Goal: Task Accomplishment & Management: Manage account settings

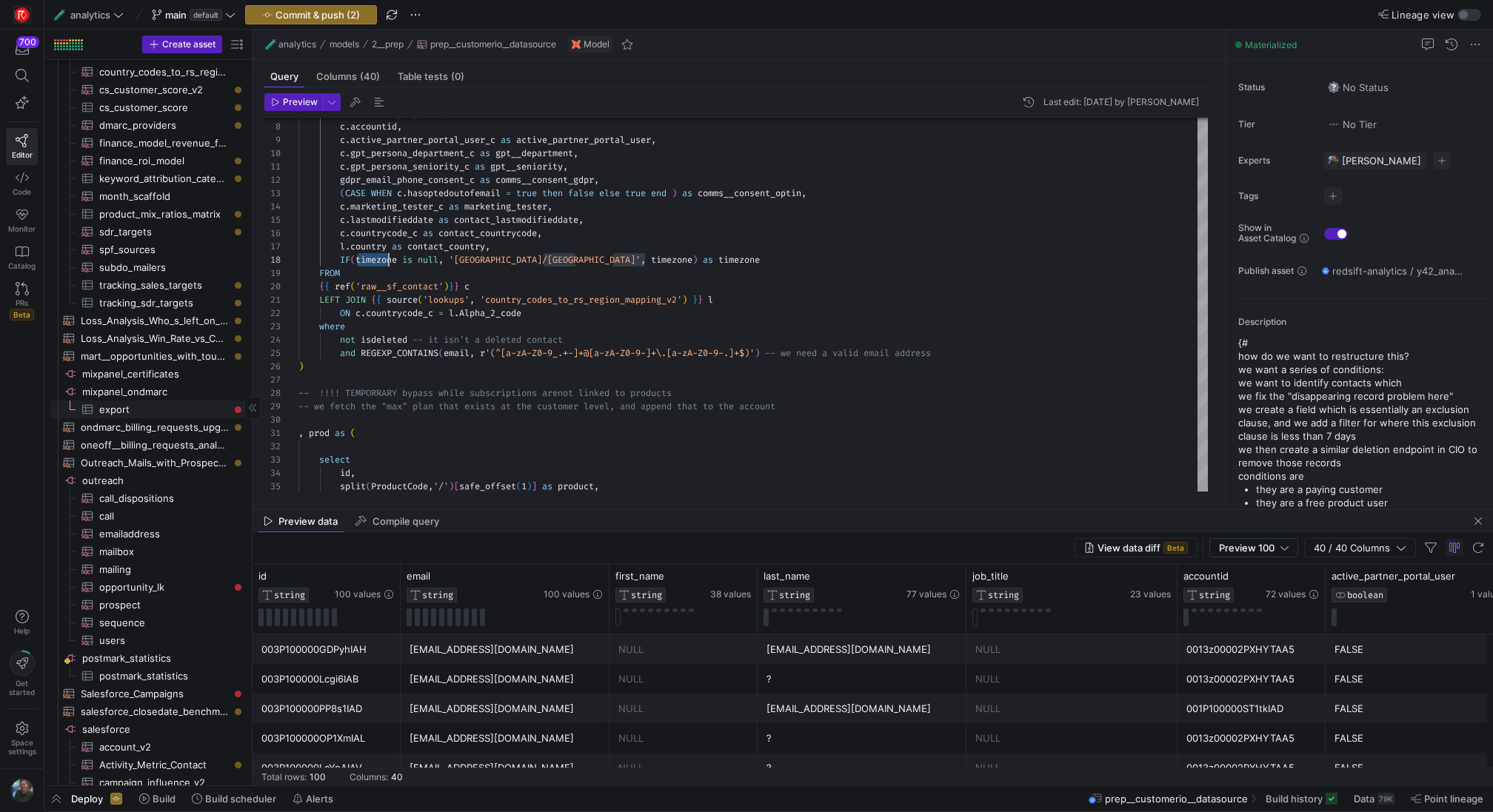
click at [160, 409] on span "export​​​​​​​​​" at bounding box center [164, 410] width 129 height 17
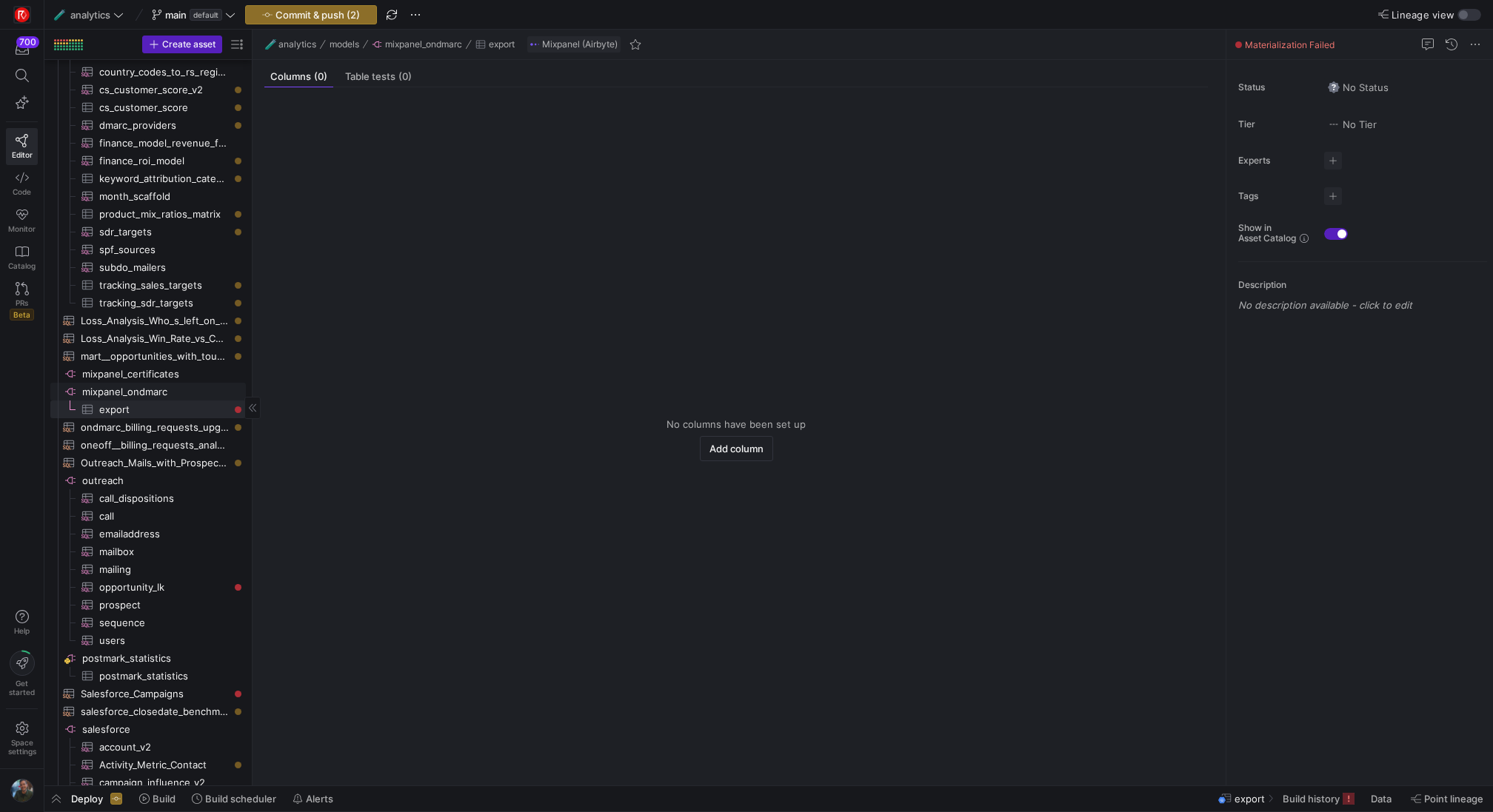
click at [135, 396] on span "mixpanel_ondmarc​​​​​​​​" at bounding box center [162, 391] width 161 height 17
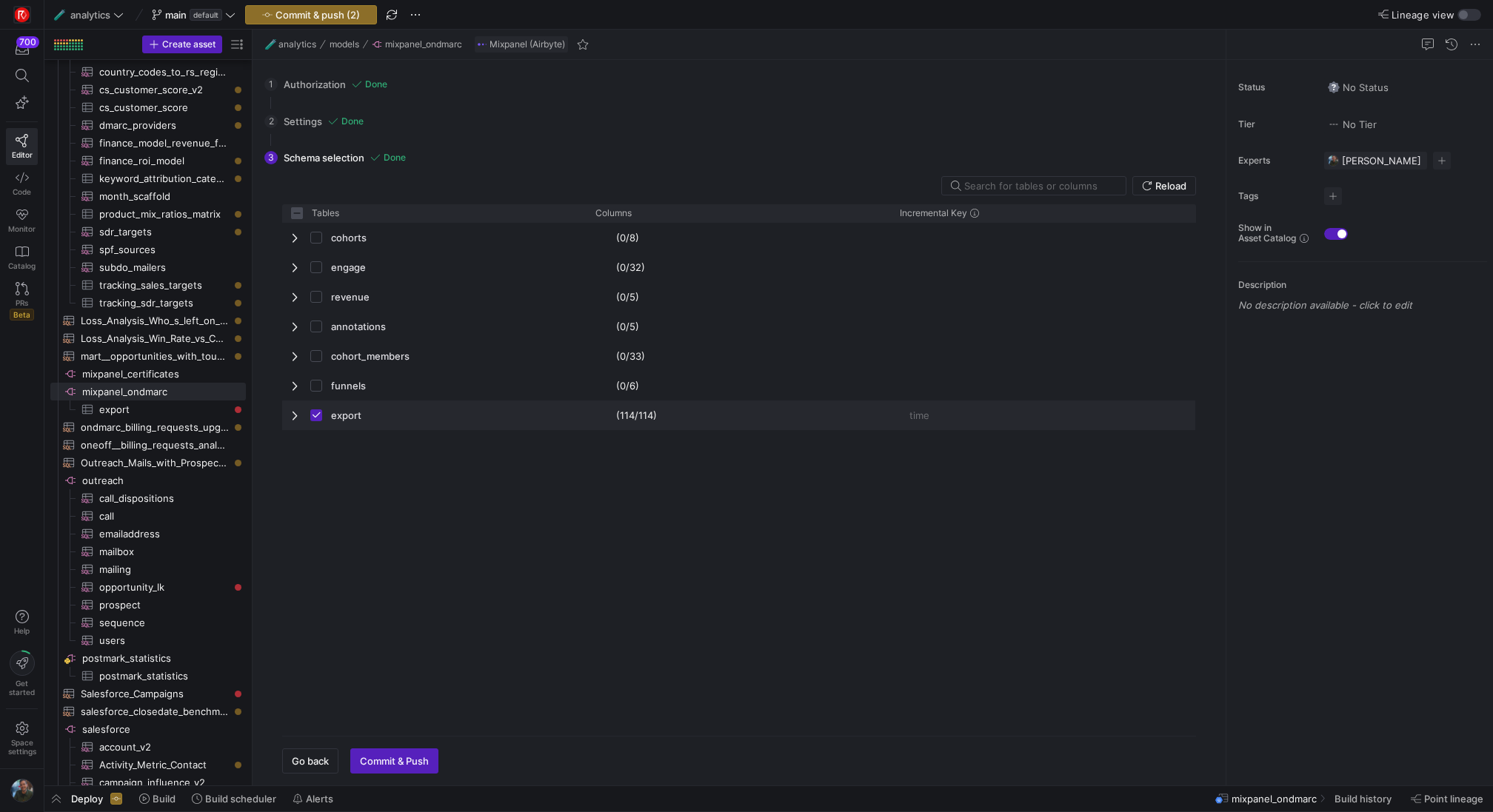
click at [291, 415] on span "Press SPACE to deselect this row." at bounding box center [296, 415] width 10 height 12
checkbox input "false"
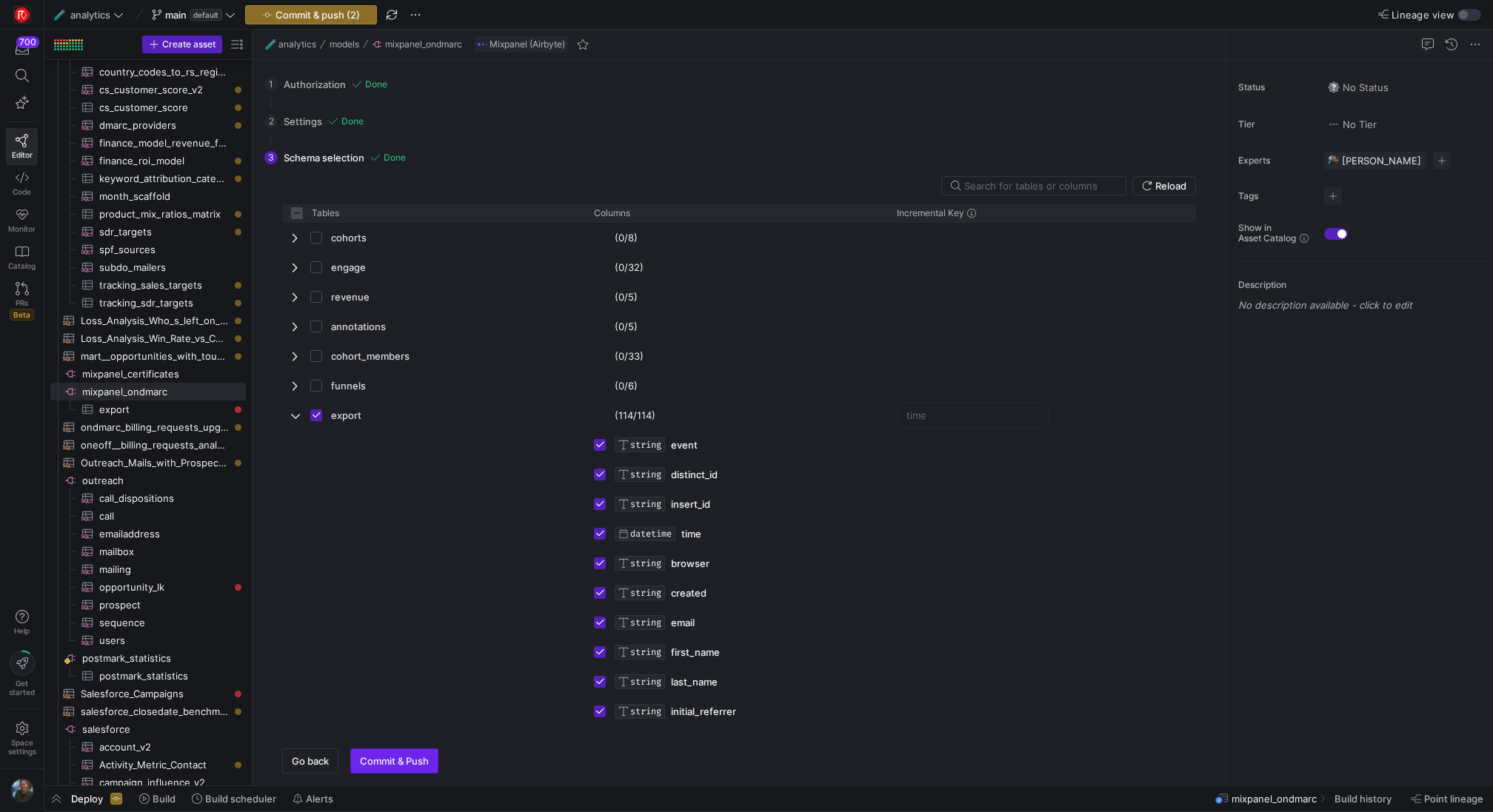
click at [402, 759] on span "Commit & Push" at bounding box center [394, 761] width 68 height 12
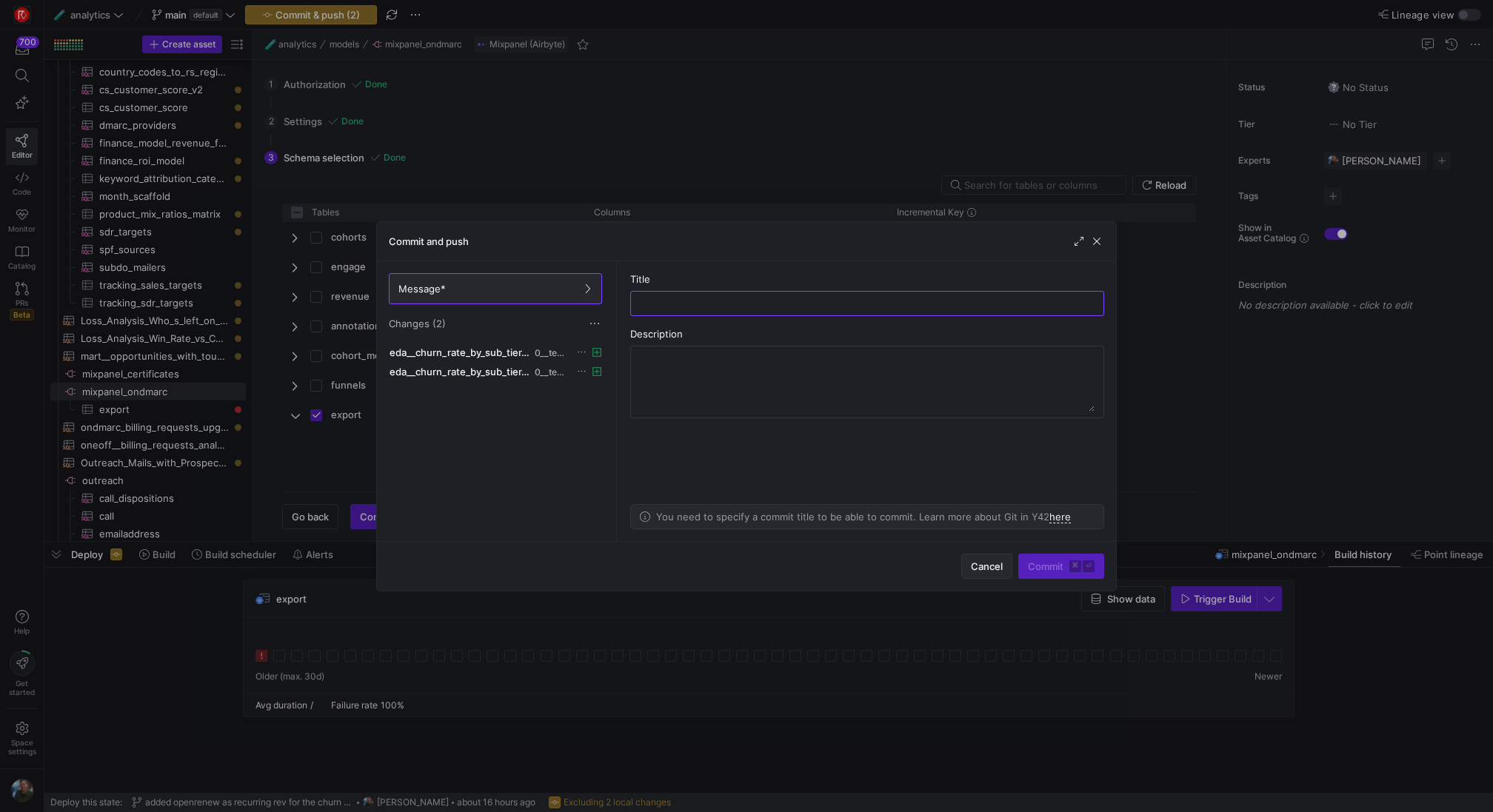
click at [976, 566] on span "Cancel" at bounding box center [987, 566] width 32 height 12
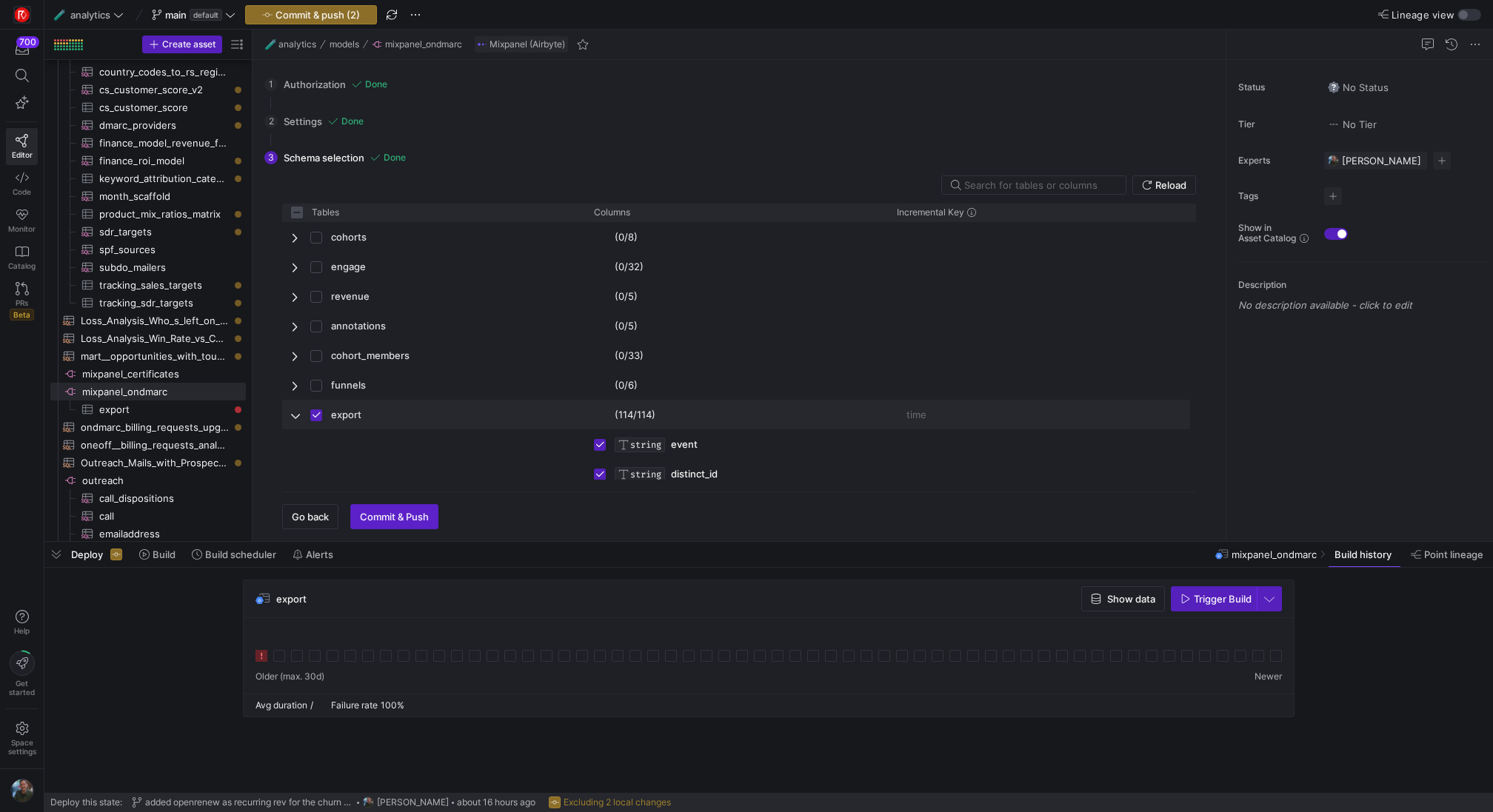
click at [320, 413] on input "Press Space to toggle row selection (checked)" at bounding box center [316, 415] width 12 height 12
checkbox input "false"
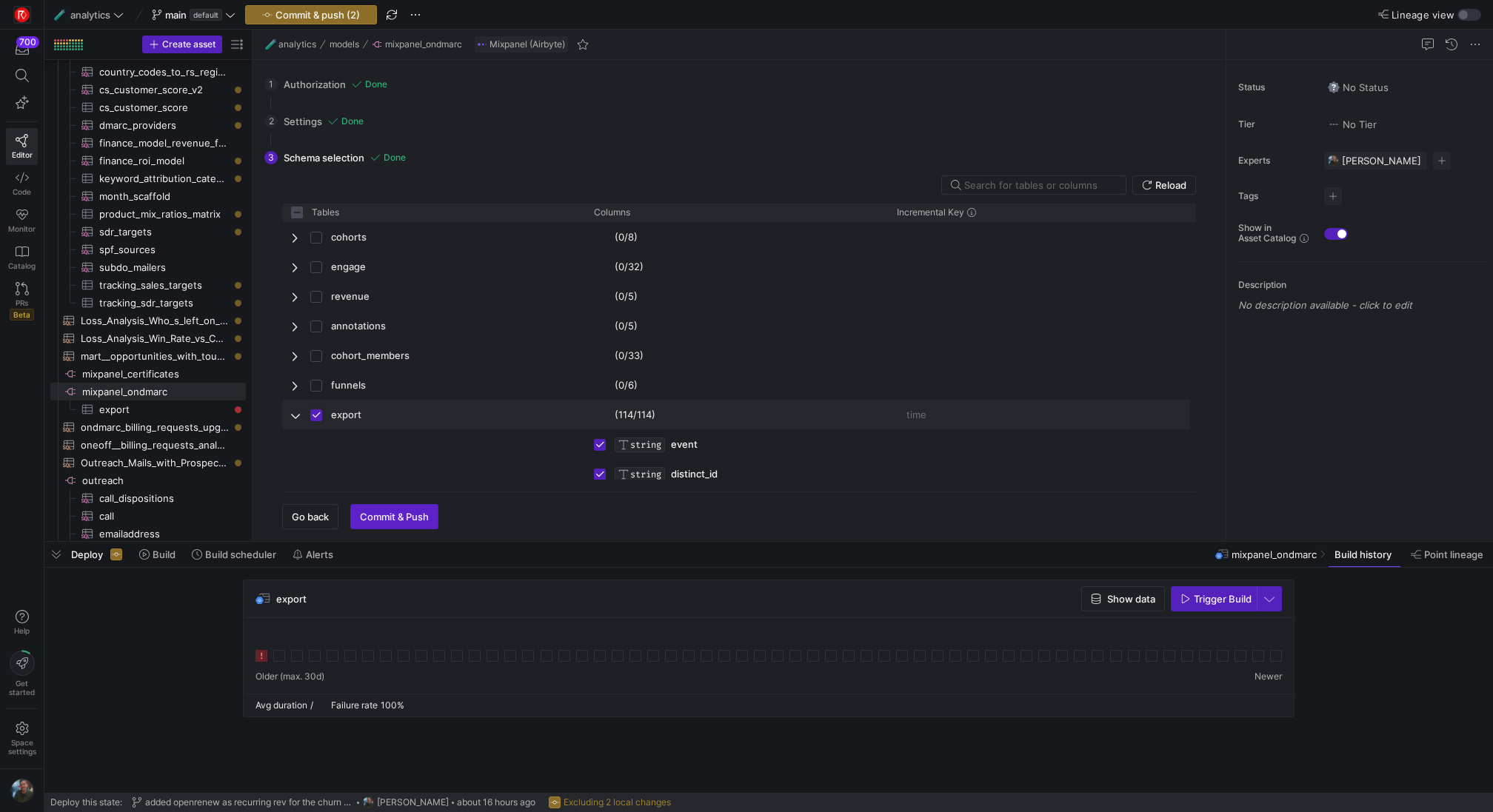
checkbox input "false"
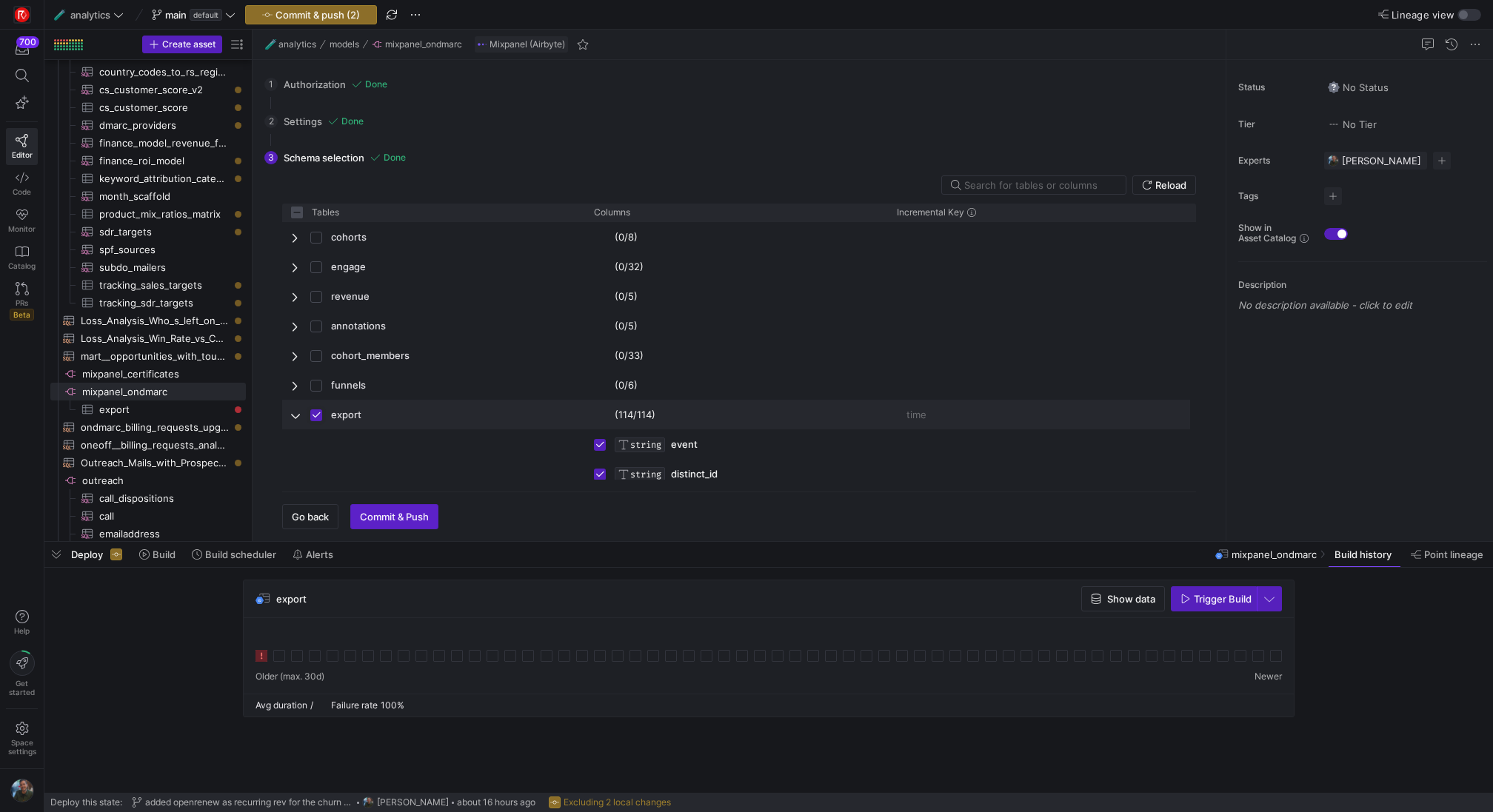
checkbox input "false"
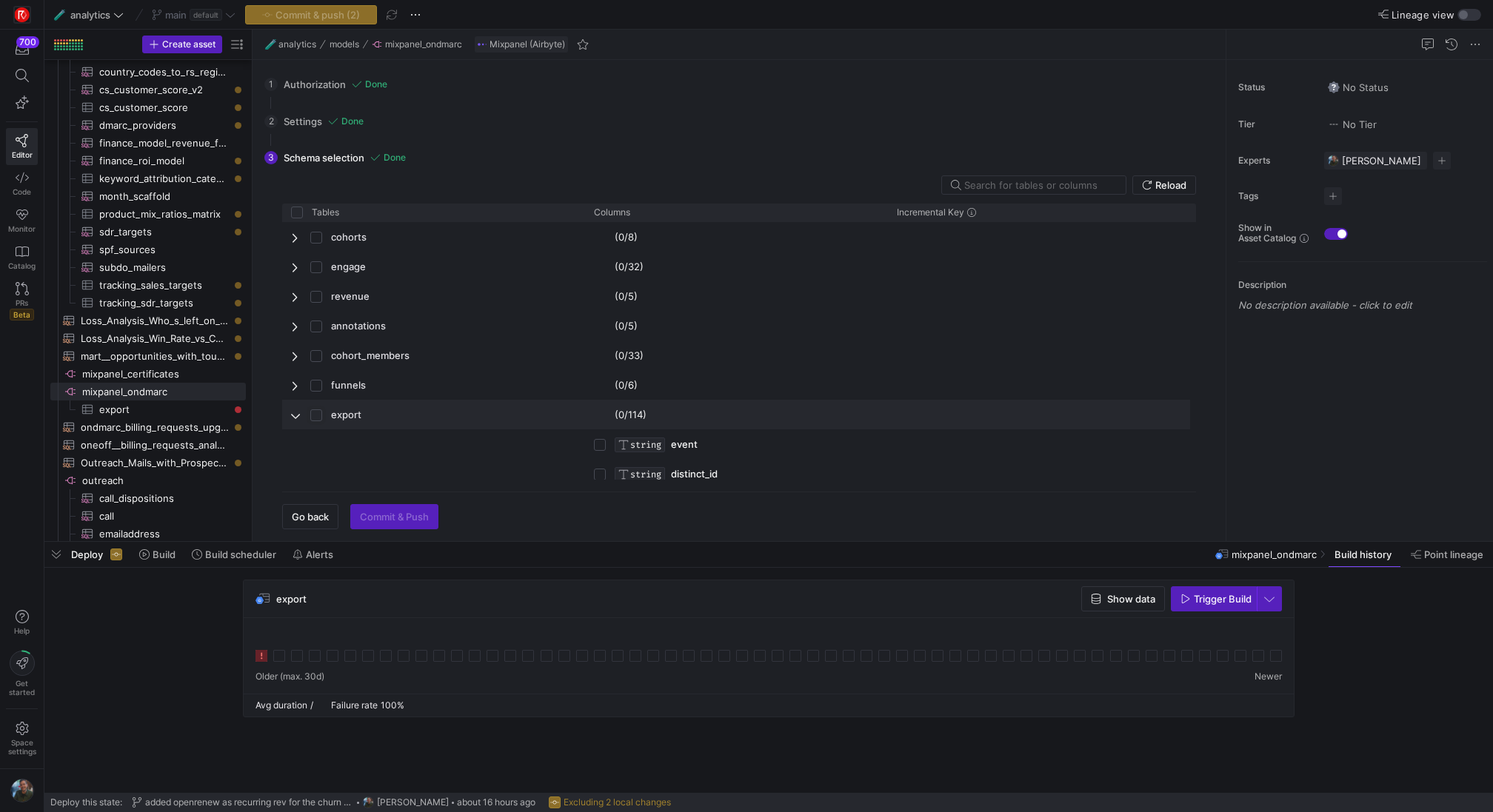
click at [318, 413] on input "Press Space to toggle row selection (unchecked)" at bounding box center [316, 415] width 12 height 12
checkbox input "true"
checkbox input "false"
checkbox input "true"
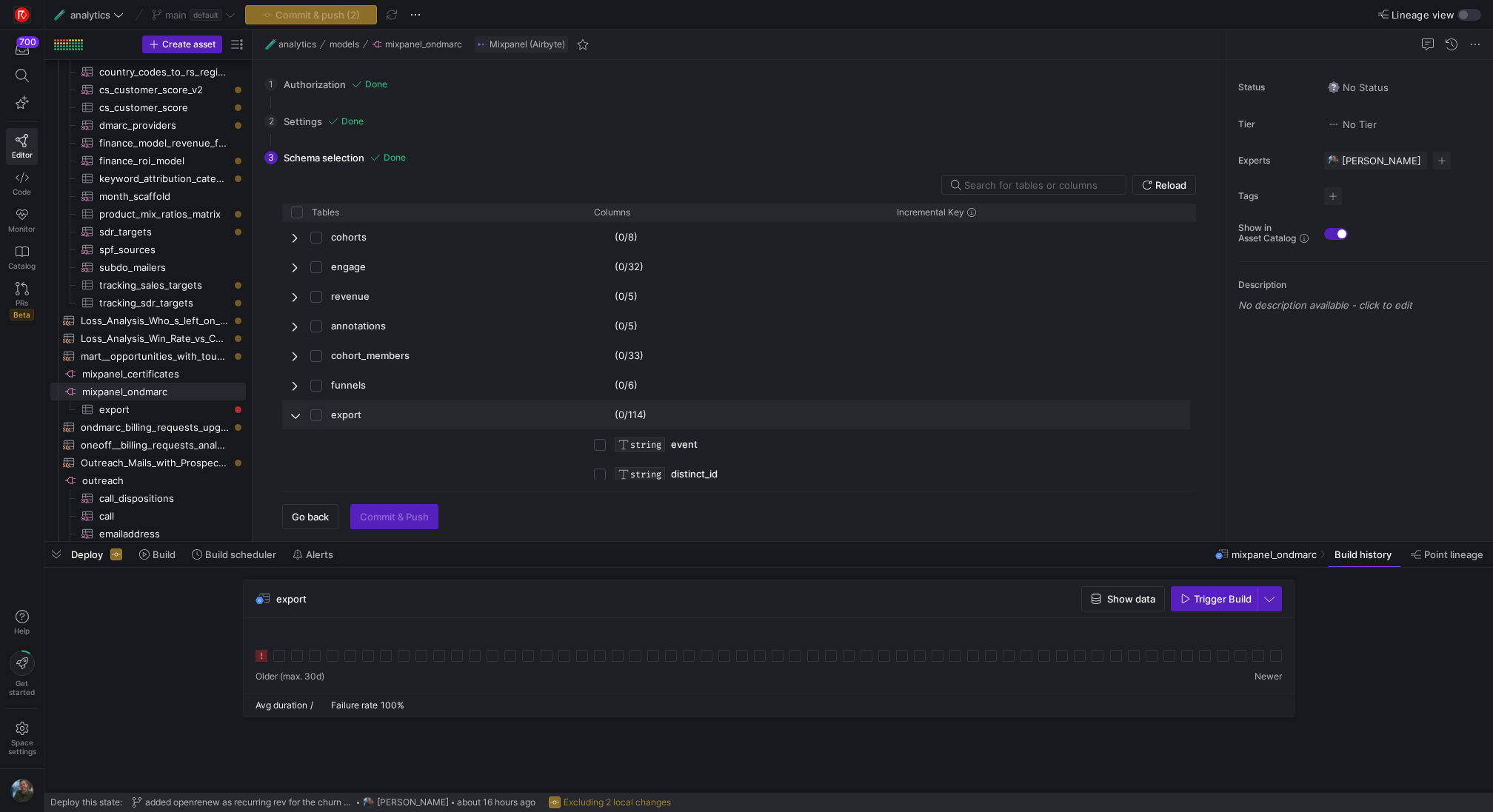
checkbox input "true"
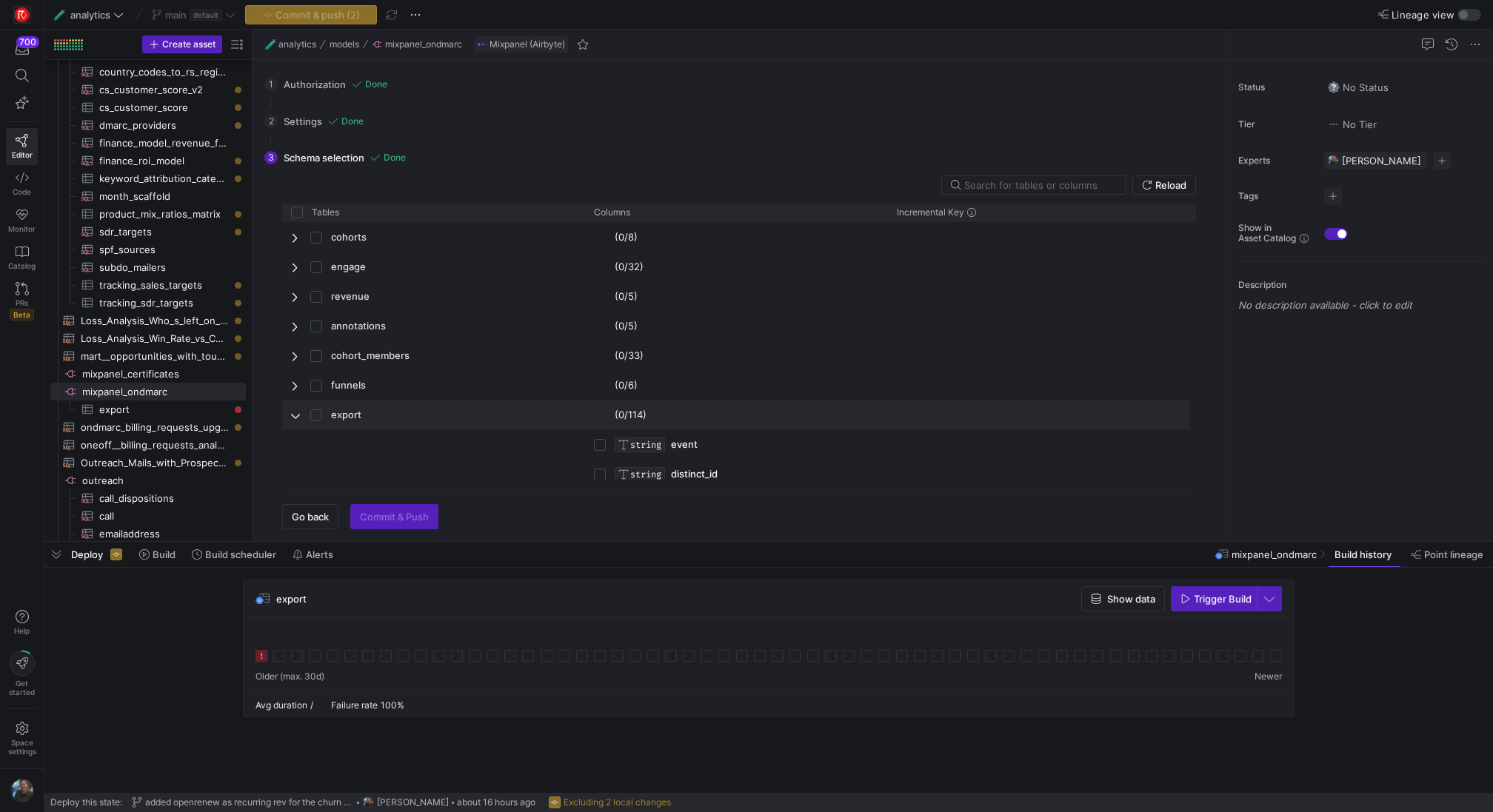
checkbox input "true"
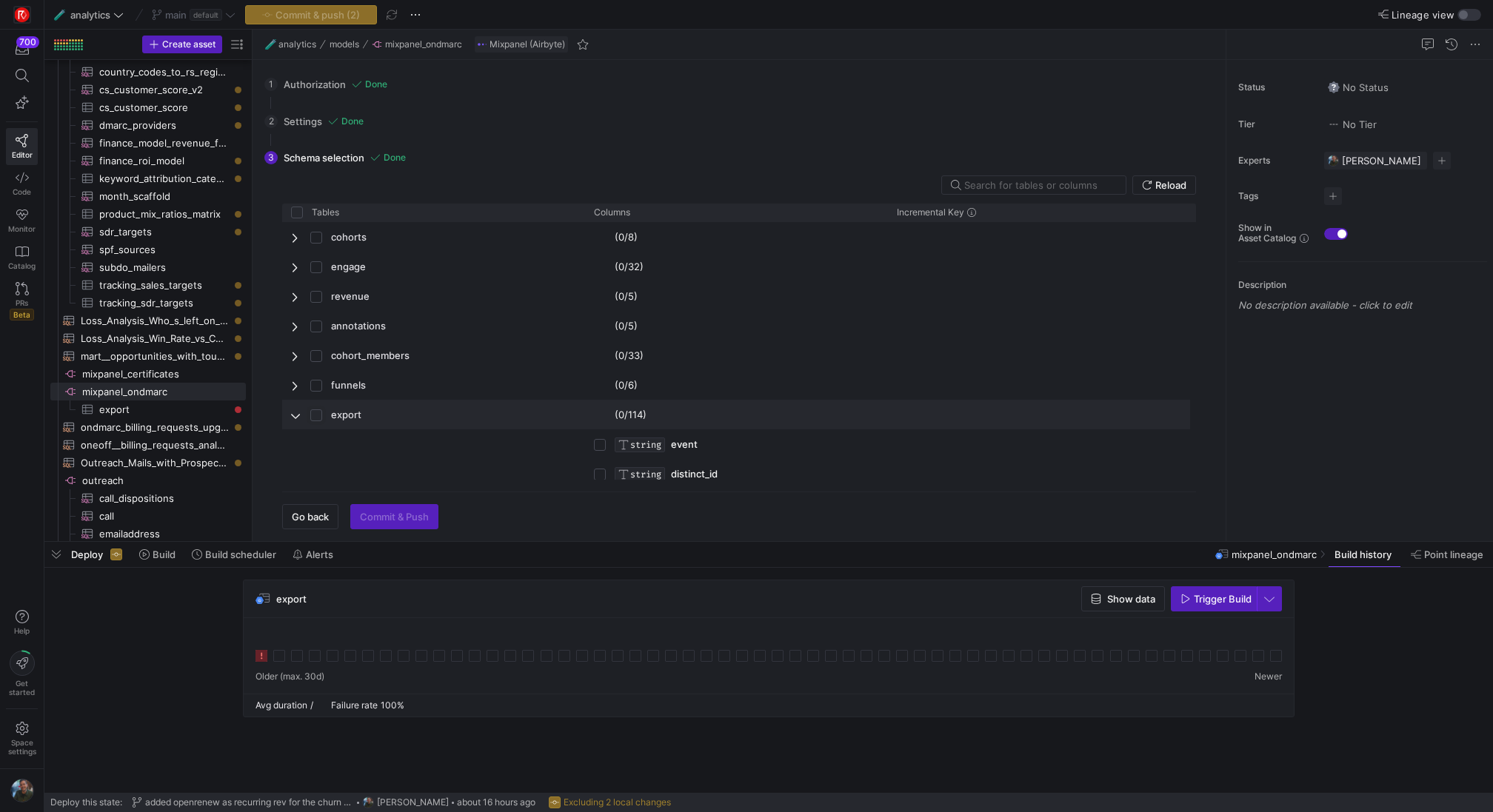
checkbox input "true"
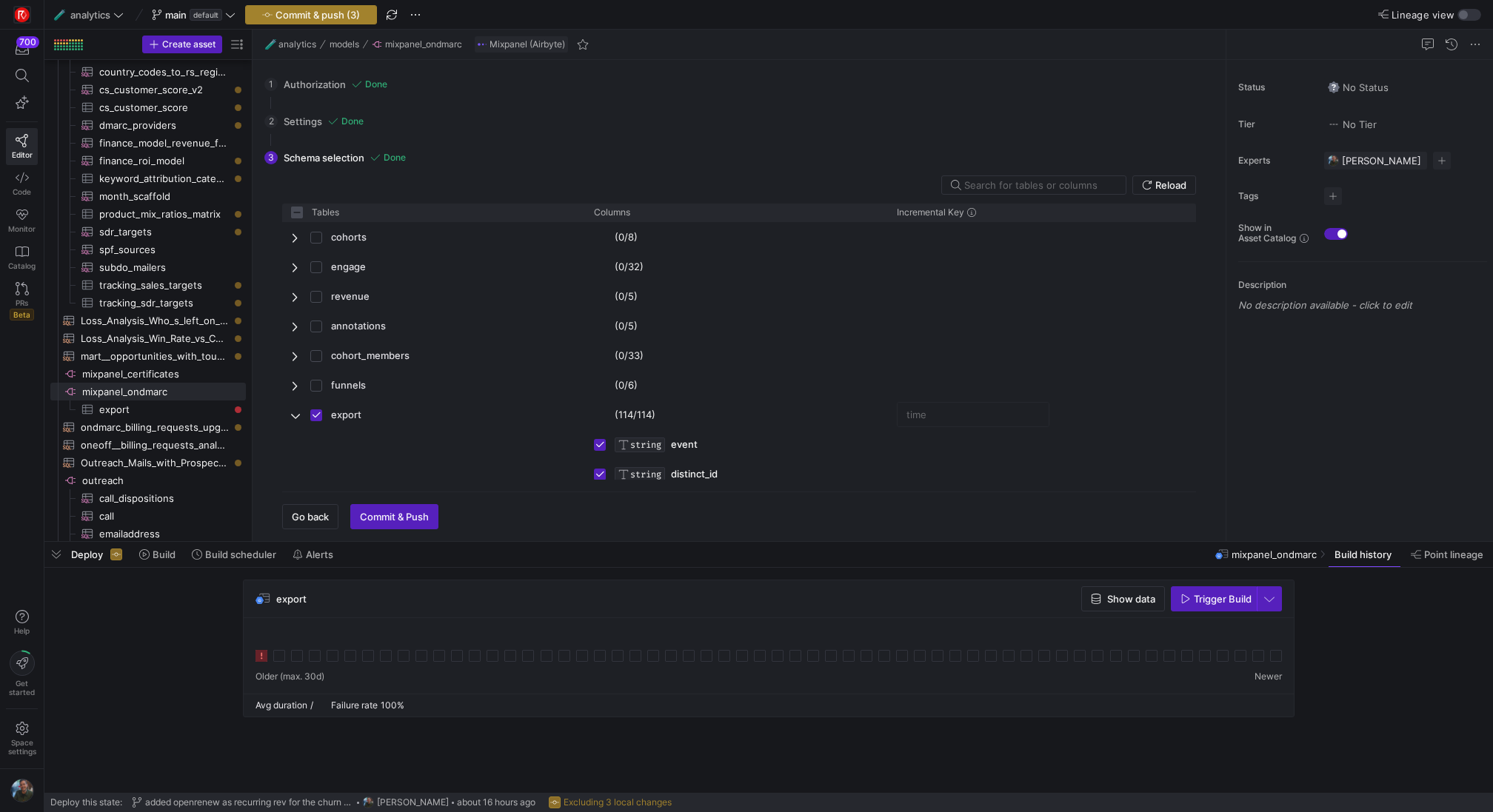
click at [297, 8] on button "Commit & push (3)" at bounding box center [311, 14] width 132 height 19
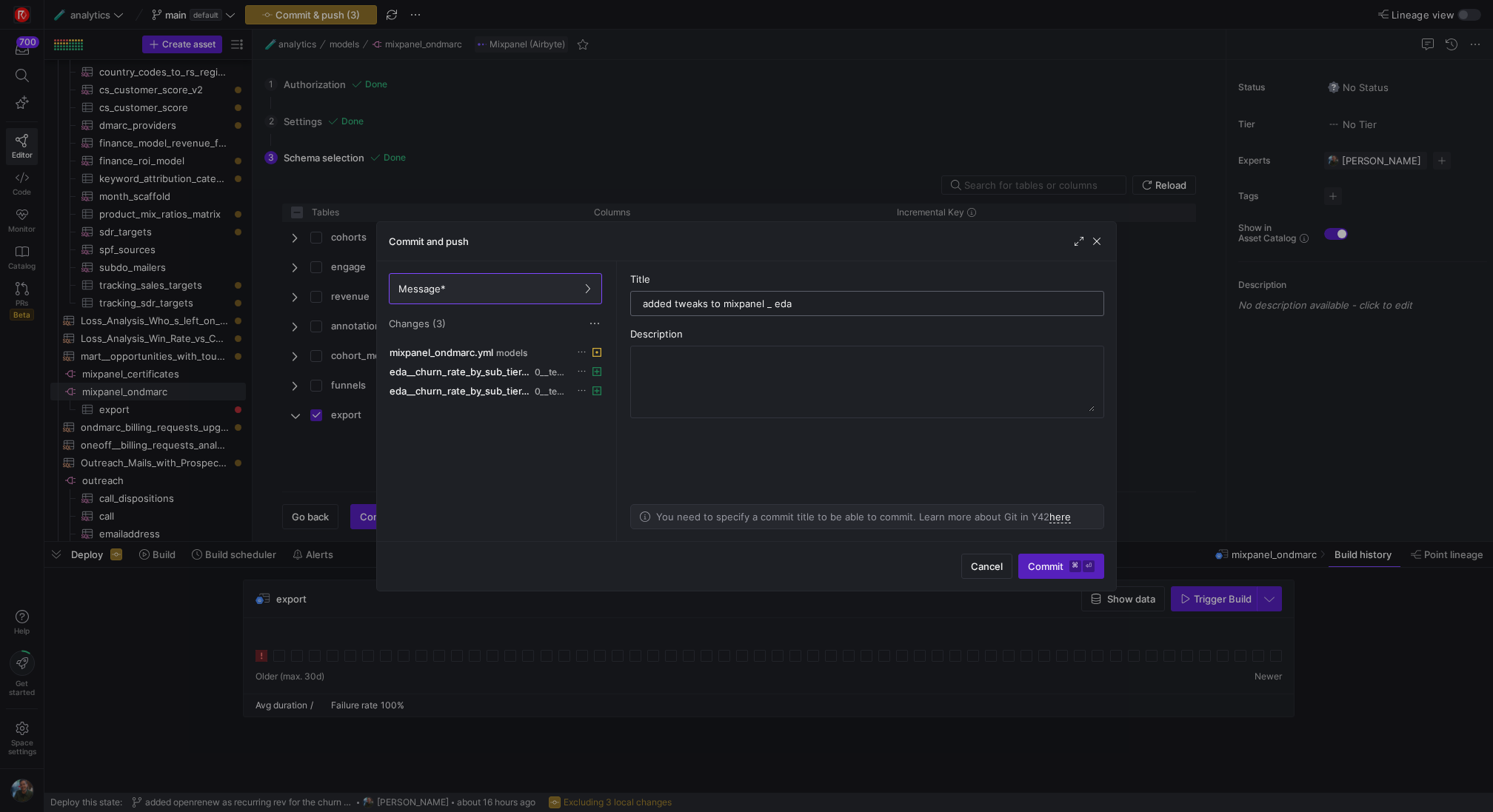
click at [769, 303] on input "added tweaks to mixpanel _ eda" at bounding box center [867, 304] width 448 height 12
type input "added tweaks to mixpanel + eda"
